Goal: Information Seeking & Learning: Learn about a topic

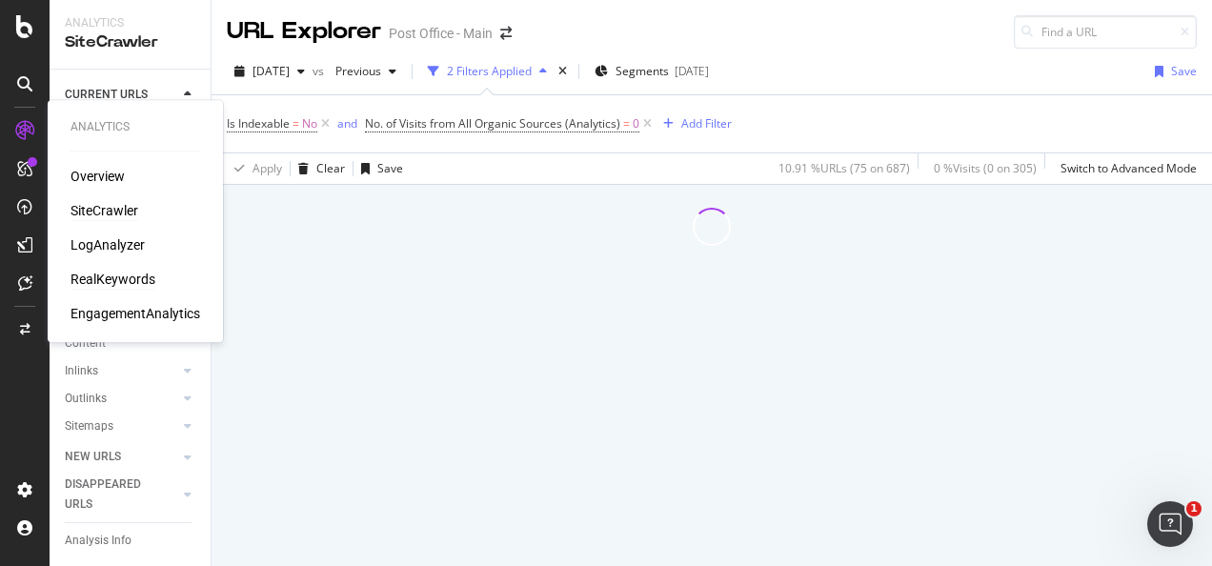
click at [113, 281] on div "RealKeywords" at bounding box center [112, 279] width 85 height 19
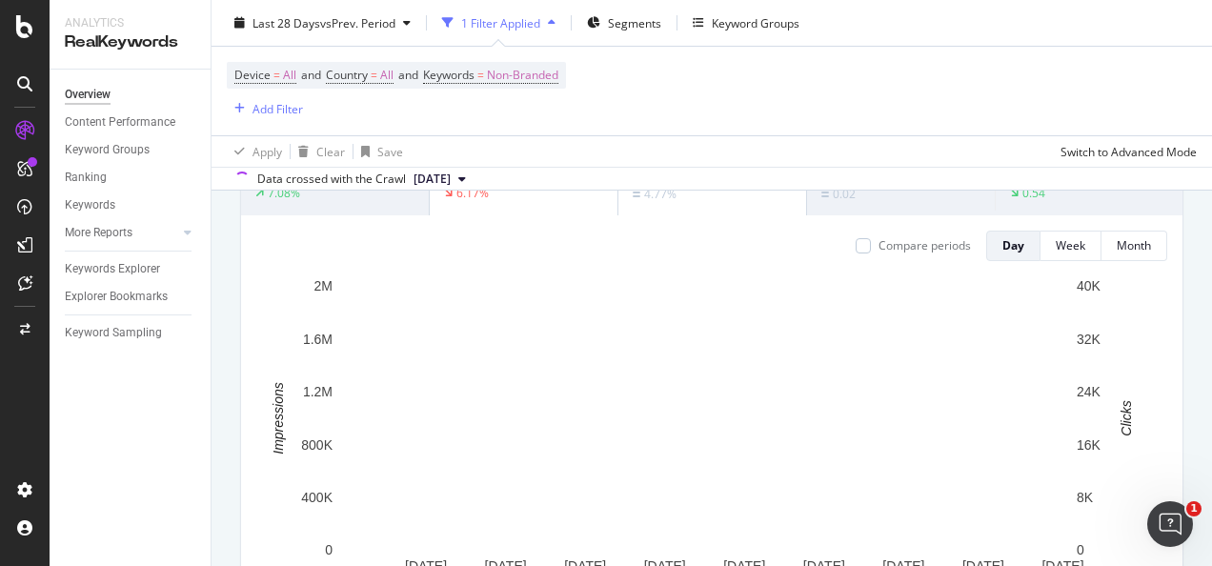
scroll to position [192, 0]
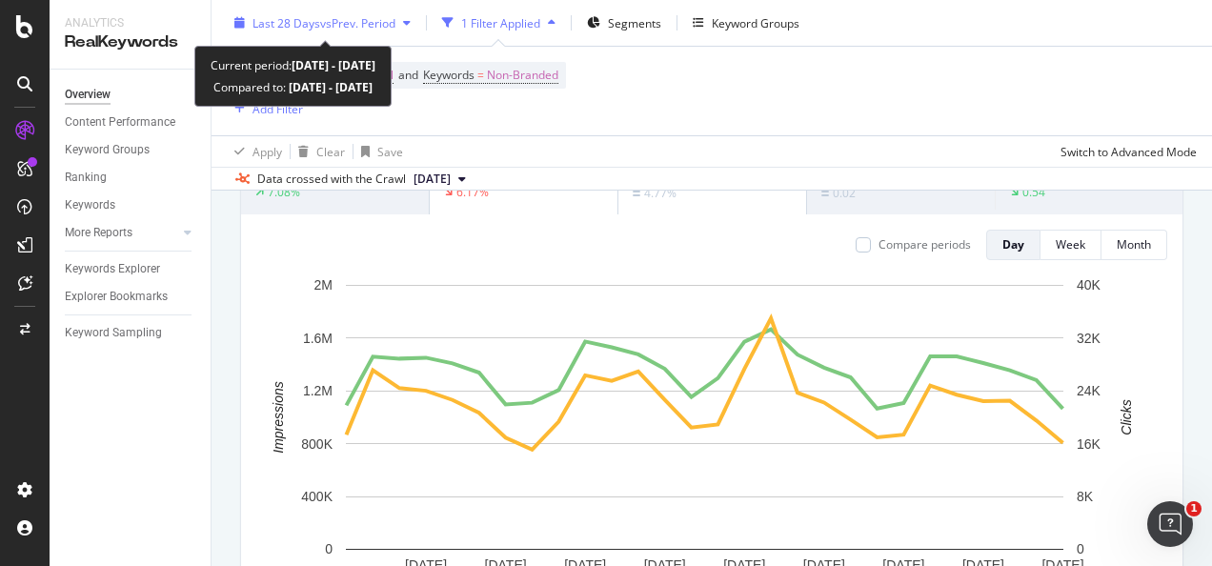
click at [364, 29] on span "vs Prev. Period" at bounding box center [357, 22] width 75 height 16
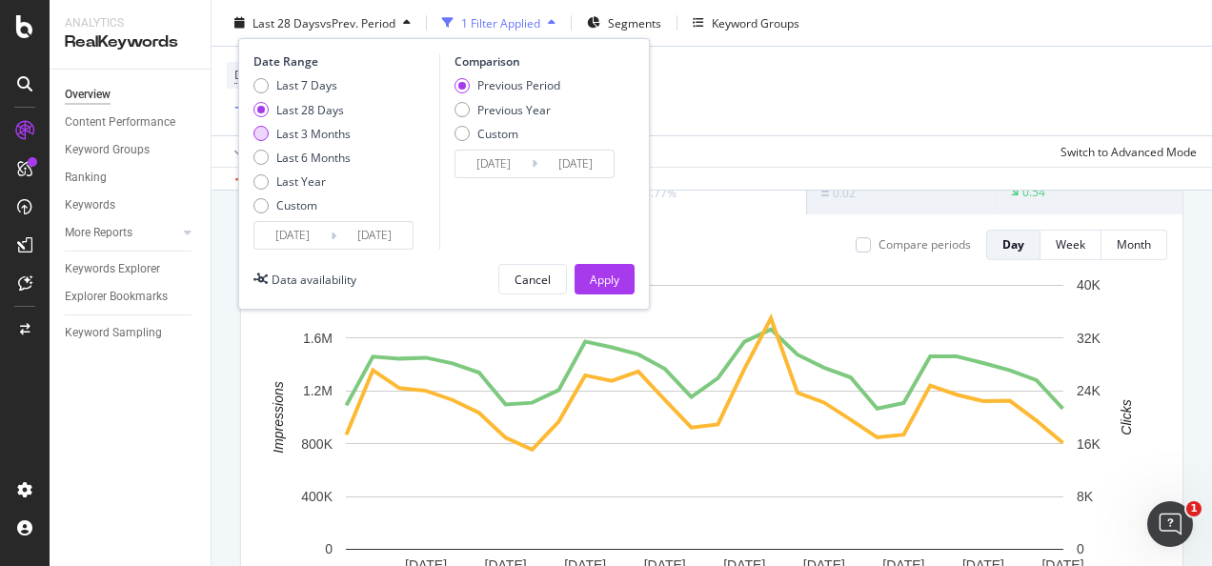
click at [330, 134] on div "Last 3 Months" at bounding box center [313, 133] width 74 height 16
type input "[DATE]"
click at [604, 269] on div "Apply" at bounding box center [605, 279] width 30 height 29
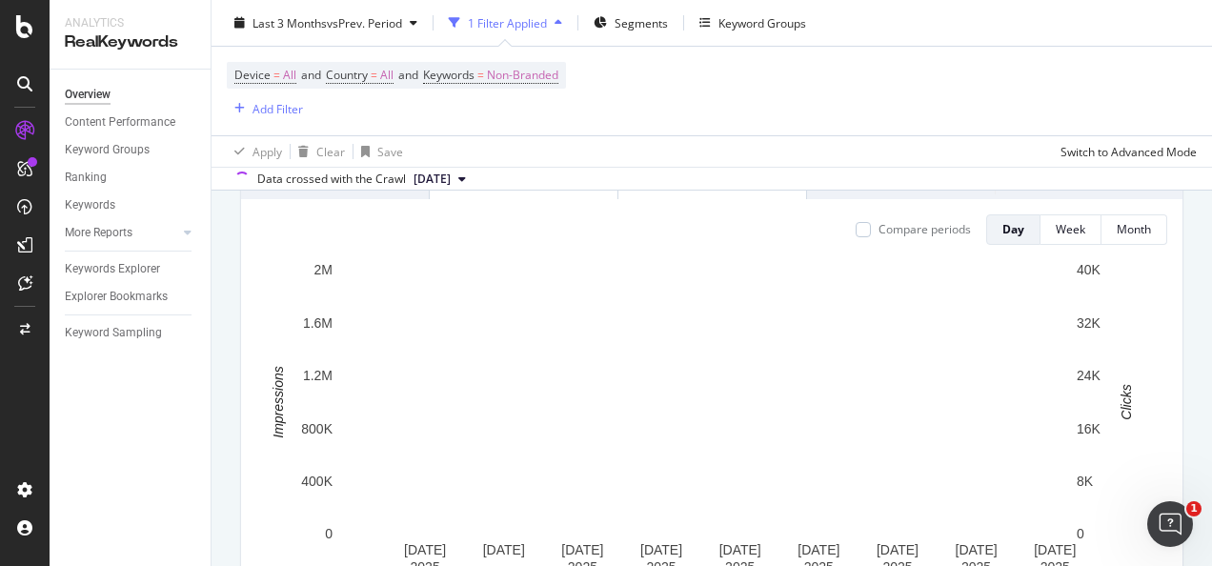
scroll to position [218, 0]
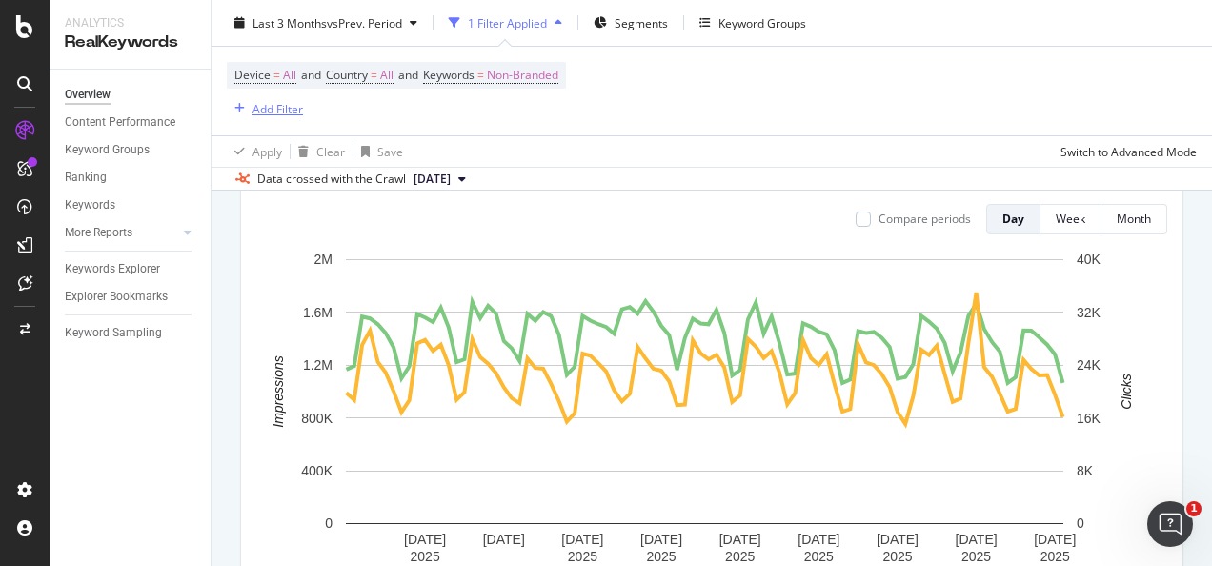
click at [270, 110] on div "Add Filter" at bounding box center [277, 108] width 50 height 16
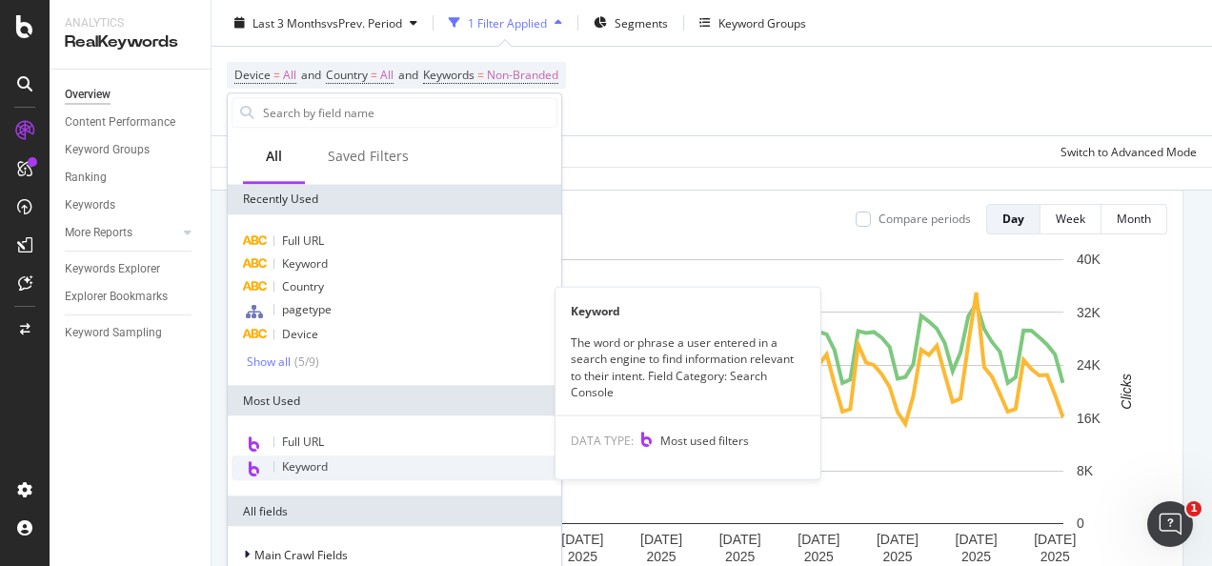
click at [330, 468] on div "Keyword" at bounding box center [394, 467] width 326 height 25
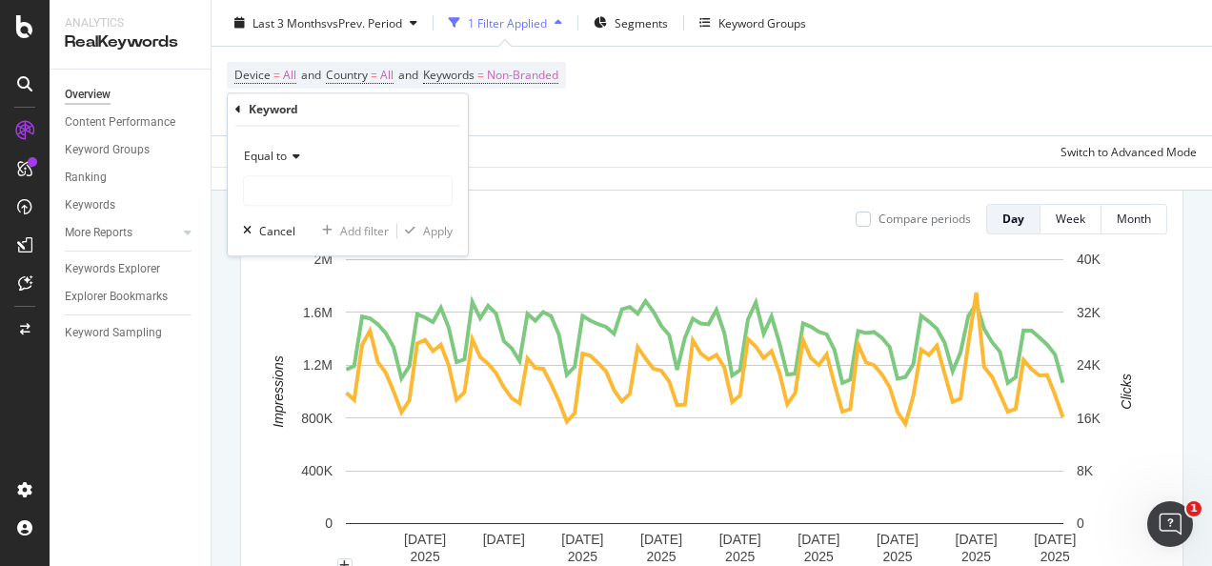
click at [280, 161] on span "Equal to" at bounding box center [265, 156] width 43 height 16
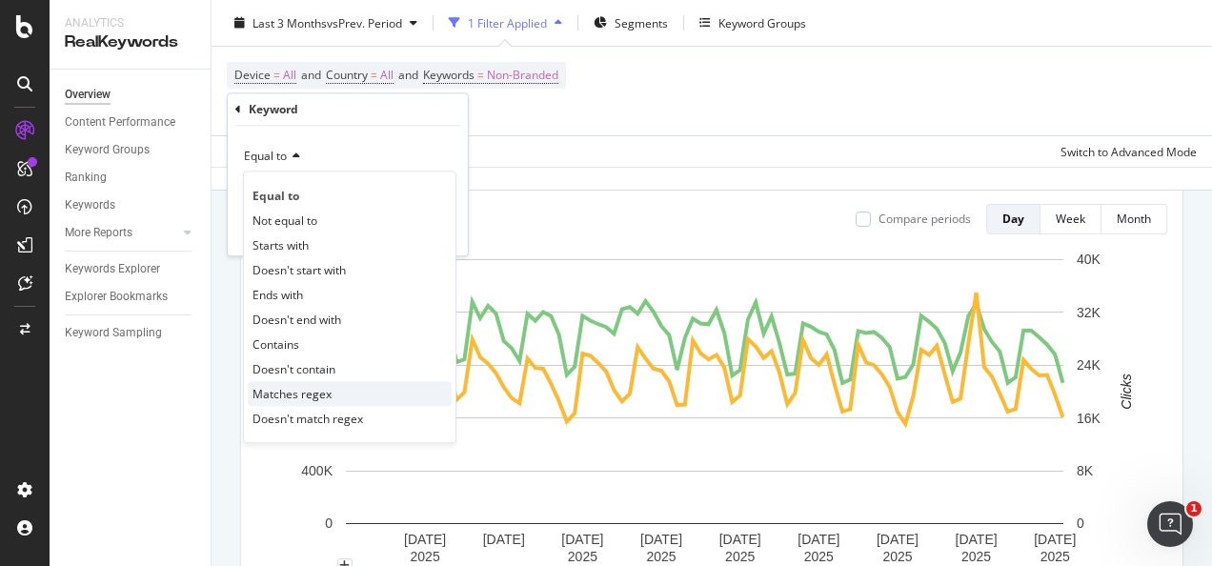
click at [323, 391] on span "Matches regex" at bounding box center [291, 394] width 79 height 16
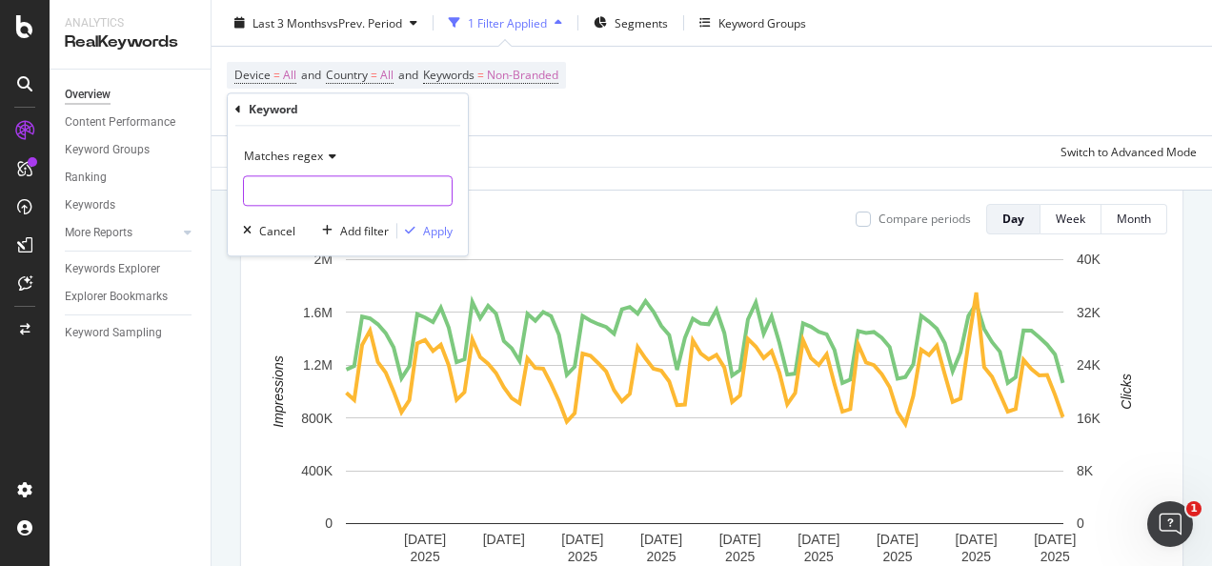
click at [351, 186] on input "text" at bounding box center [348, 190] width 208 height 30
type input "deposit cash|withdrawls|withdraw cash|banking"
click at [439, 227] on div "Apply" at bounding box center [438, 231] width 30 height 16
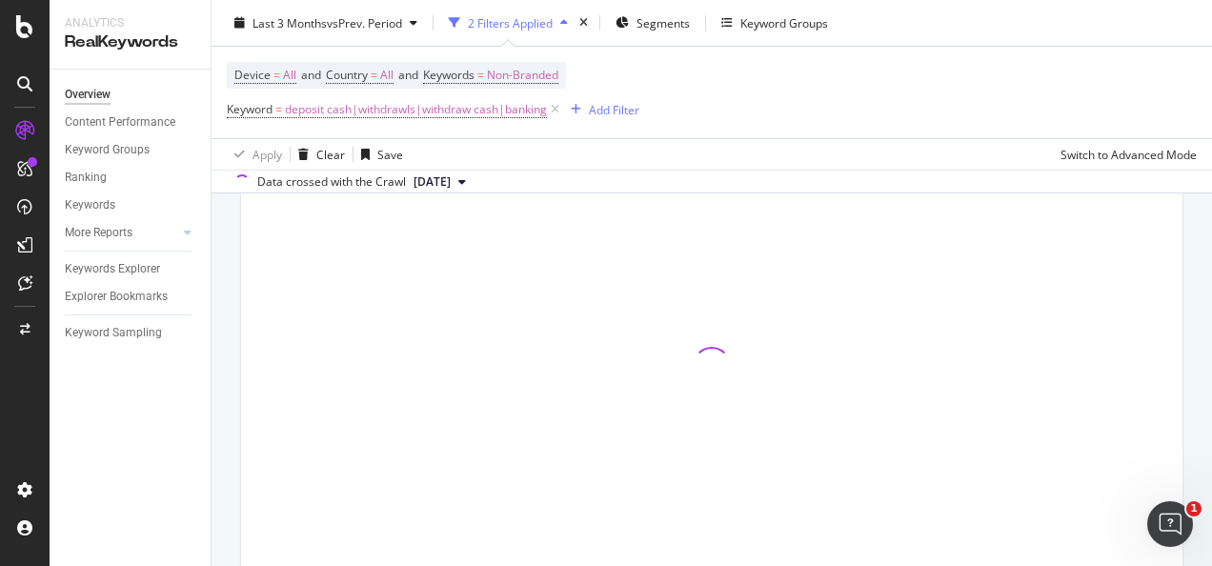
scroll to position [221, 0]
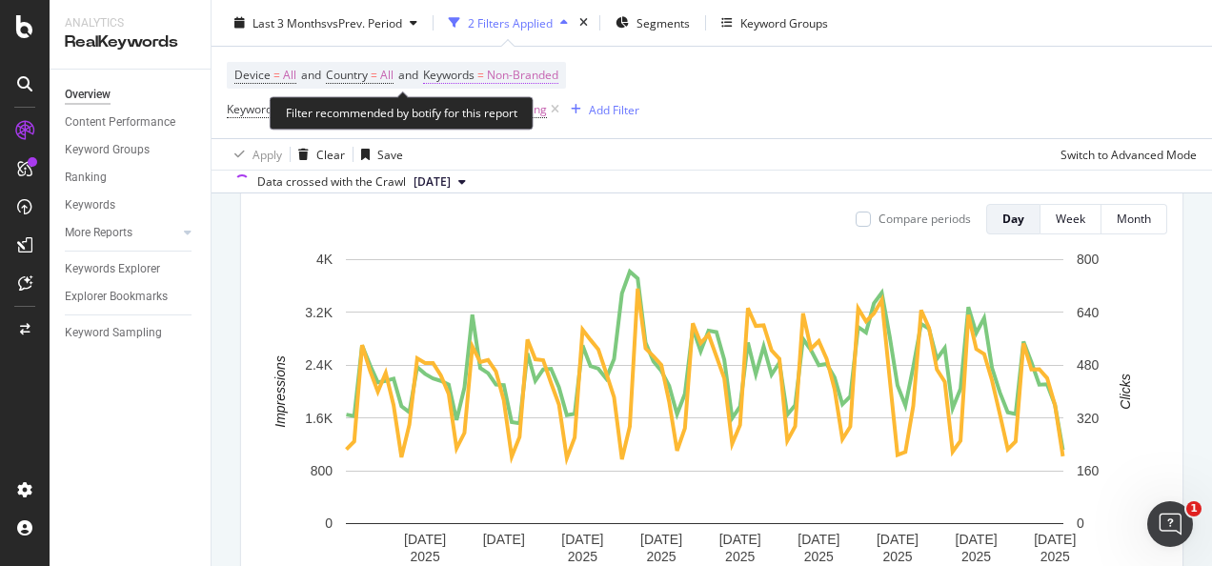
click at [554, 70] on span "Non-Branded" at bounding box center [522, 75] width 71 height 27
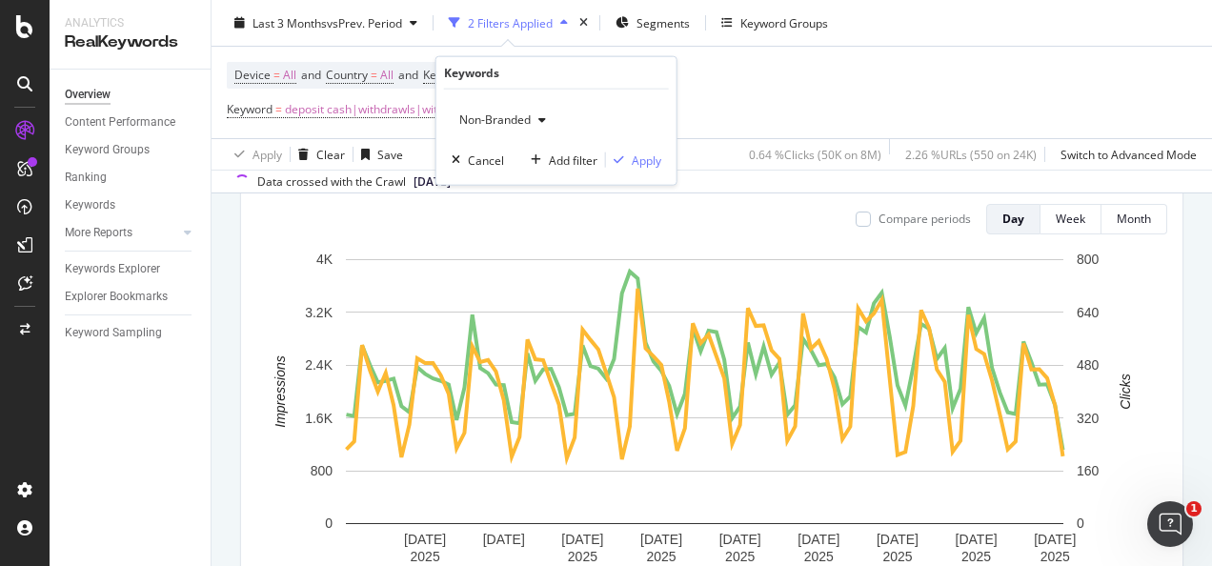
click at [535, 124] on div "button" at bounding box center [542, 119] width 23 height 11
click at [500, 110] on div "Non-Branded" at bounding box center [502, 120] width 102 height 29
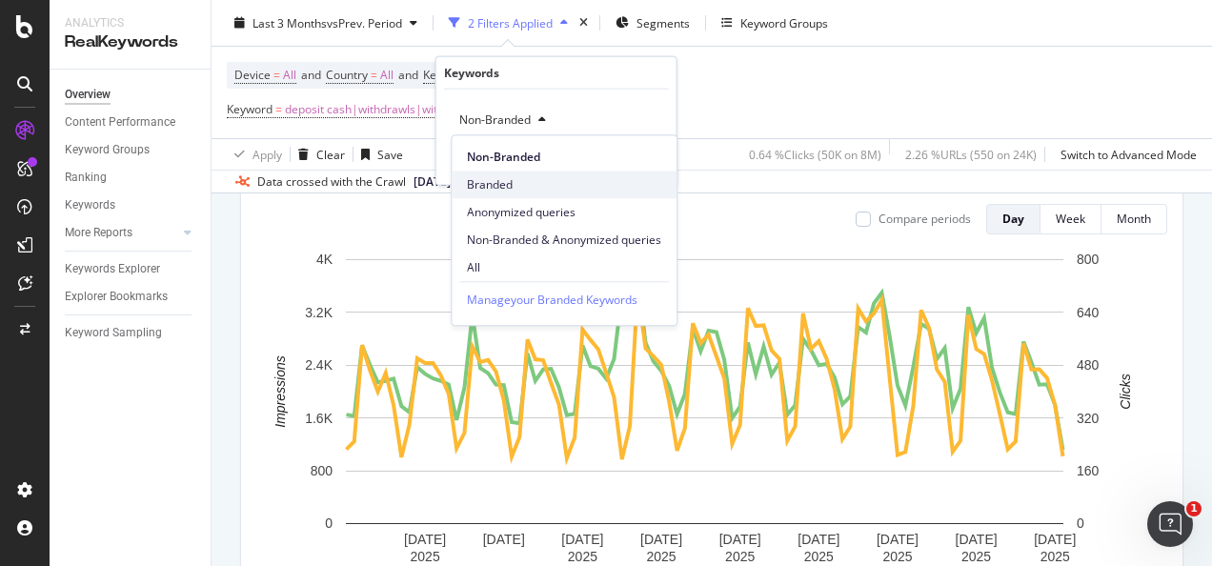
click at [500, 180] on span "Branded" at bounding box center [564, 184] width 194 height 17
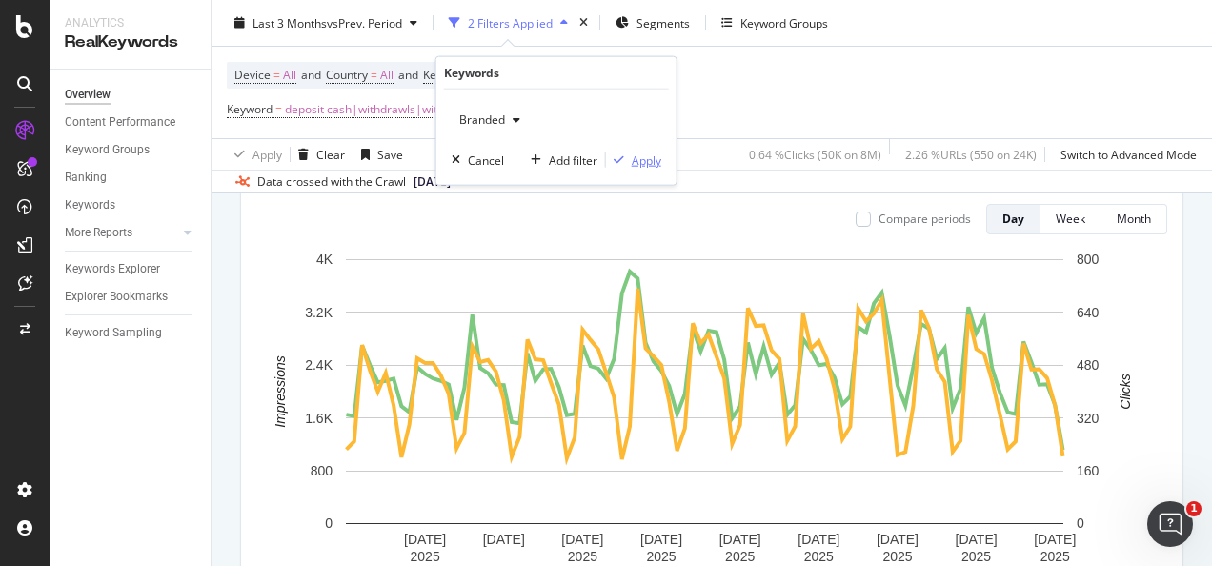
click at [642, 167] on div "Apply" at bounding box center [647, 159] width 30 height 16
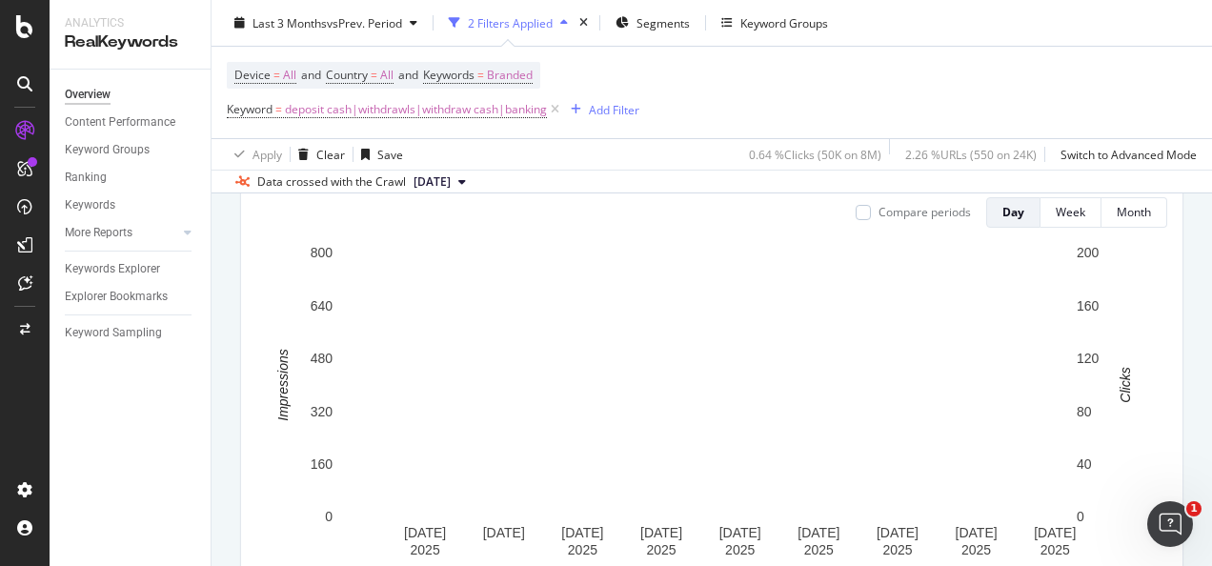
scroll to position [230, 0]
